Goal: Find specific page/section: Find specific page/section

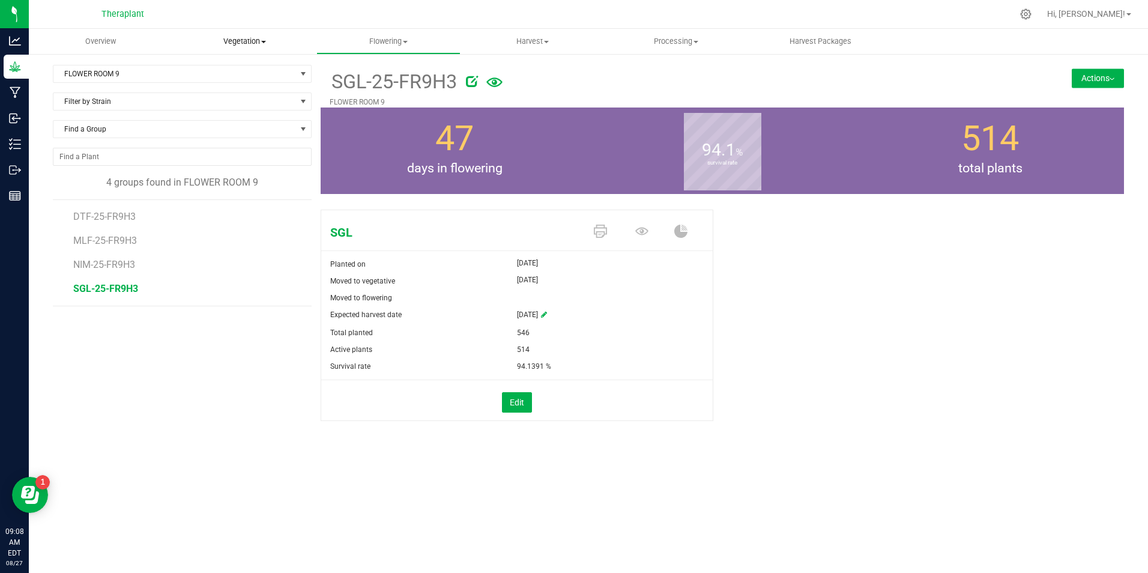
click at [252, 40] on span "Vegetation" at bounding box center [245, 41] width 143 height 11
click at [250, 75] on li "Veg groups" at bounding box center [245, 72] width 144 height 14
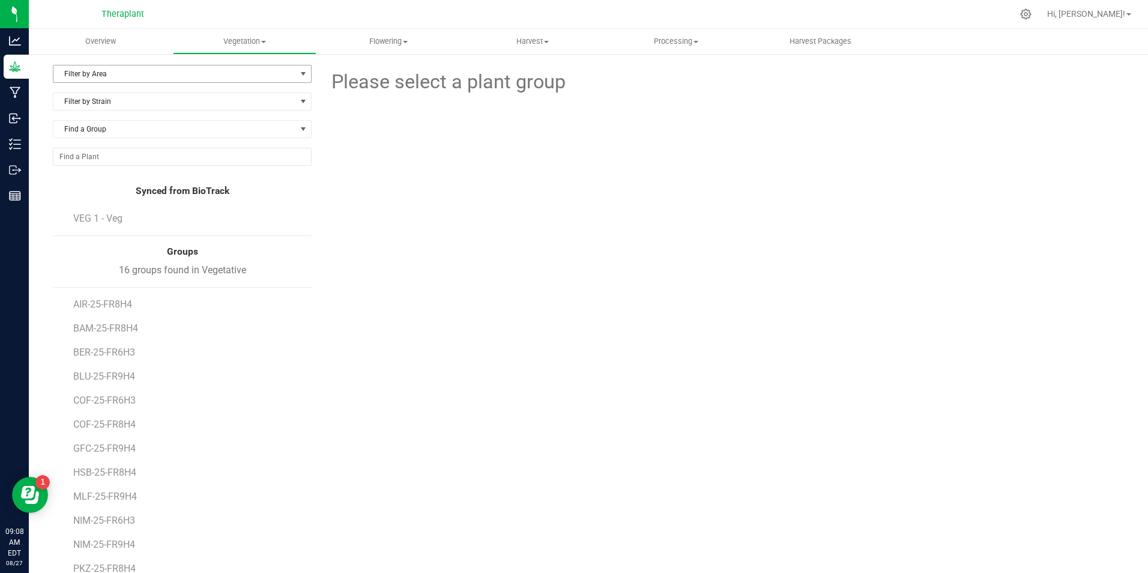
click at [119, 79] on span "Filter by Area" at bounding box center [174, 73] width 243 height 17
click at [118, 113] on li "VEG 1" at bounding box center [180, 112] width 255 height 18
click at [172, 72] on span "VEG 1" at bounding box center [174, 73] width 243 height 17
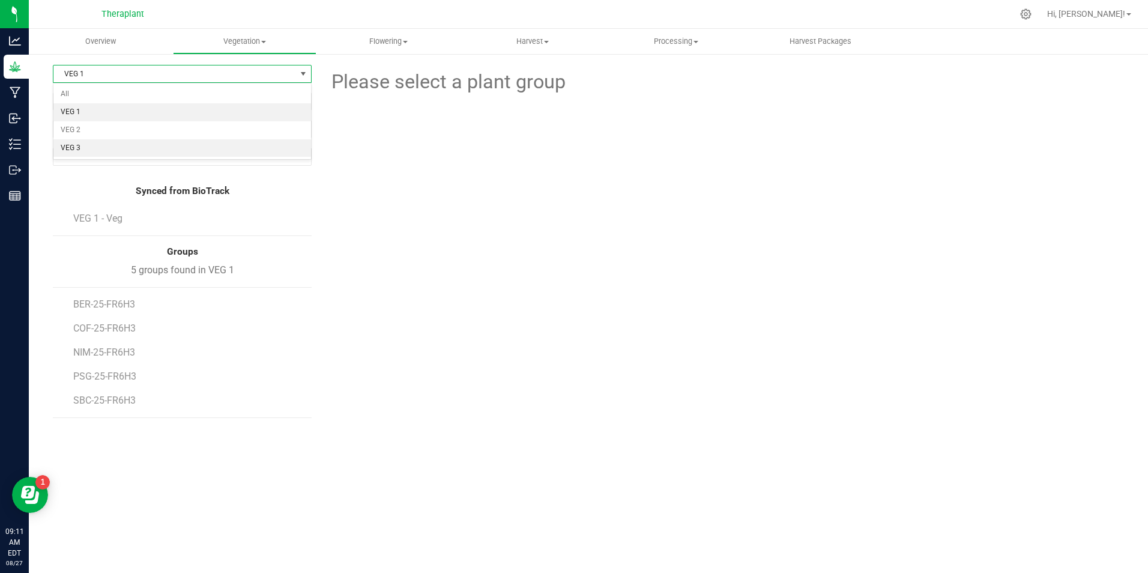
click at [84, 149] on li "VEG 3" at bounding box center [182, 148] width 258 height 18
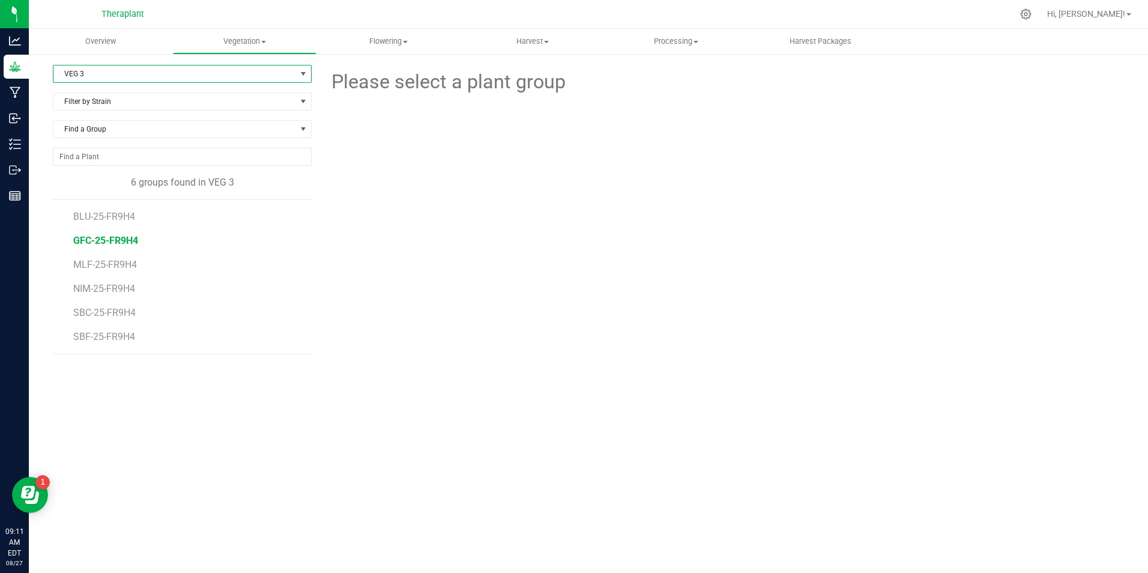
click at [112, 240] on span "GFC-25-FR9H4" at bounding box center [105, 240] width 65 height 11
